Goal: Task Accomplishment & Management: Manage account settings

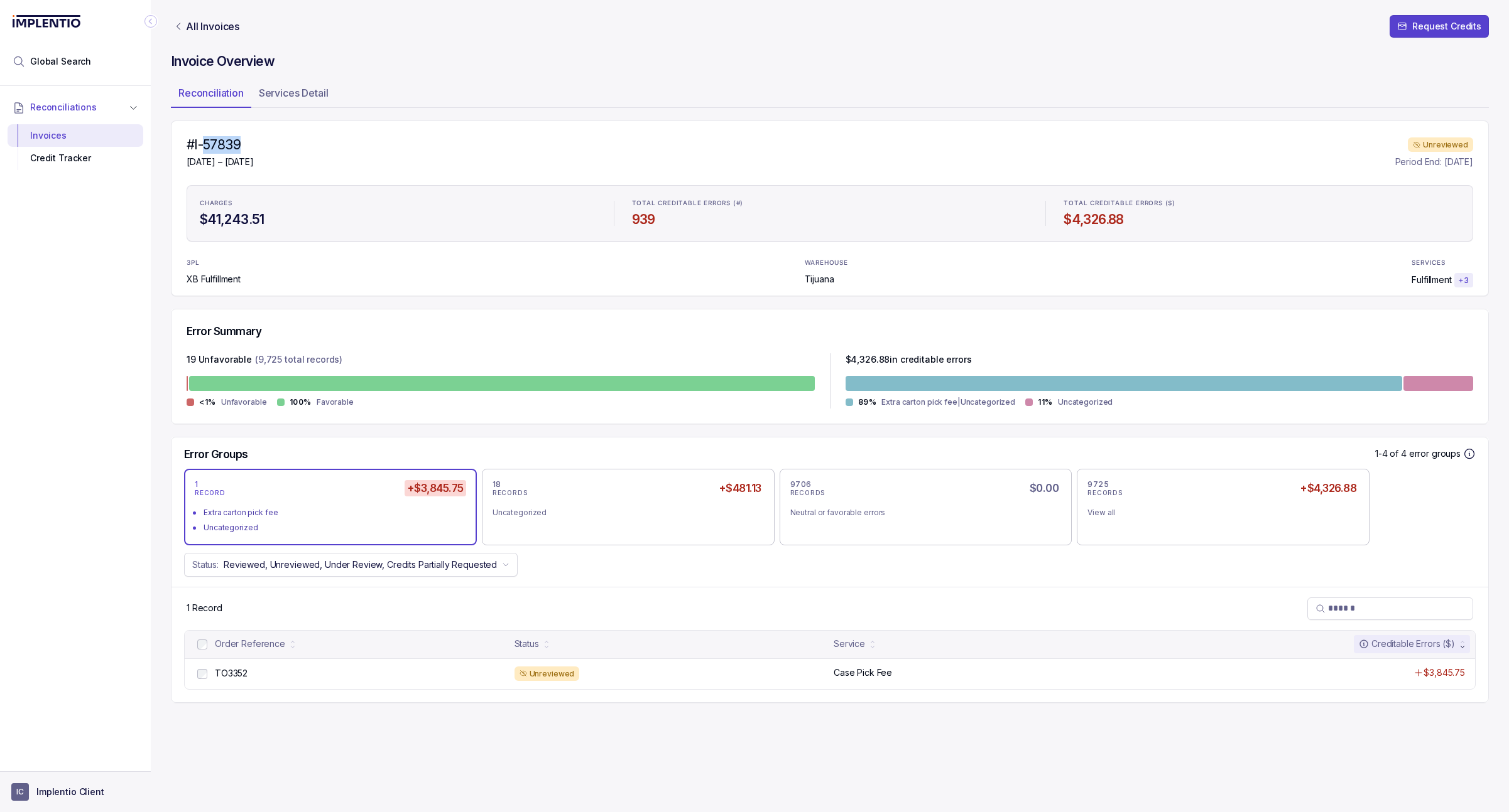
click at [48, 792] on p "Implentio Client" at bounding box center [70, 792] width 68 height 13
click at [78, 761] on p "Logout" at bounding box center [82, 765] width 104 height 13
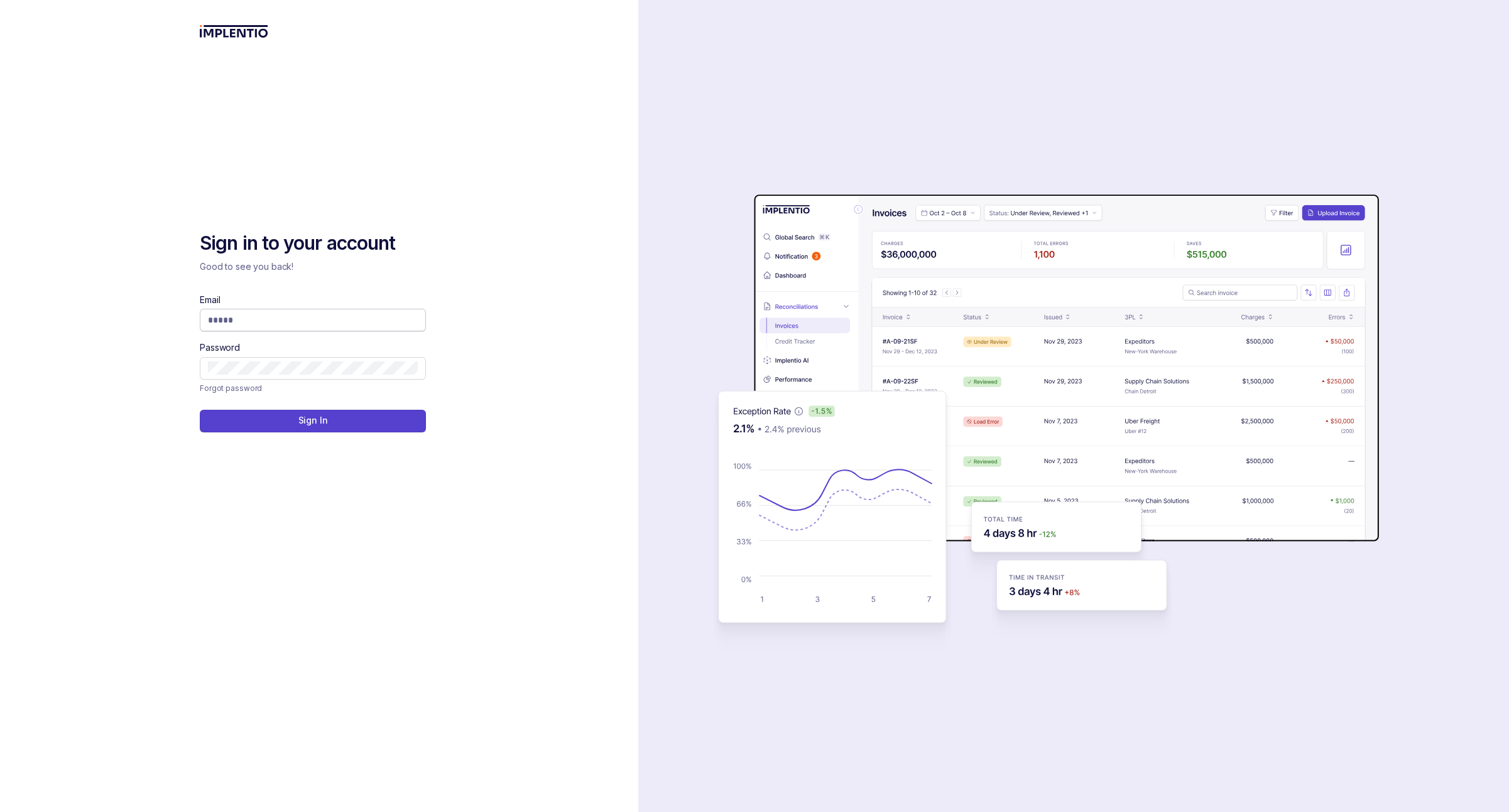
click at [380, 315] on input "Email" at bounding box center [313, 320] width 210 height 13
type input "**********"
